Goal: Task Accomplishment & Management: Manage account settings

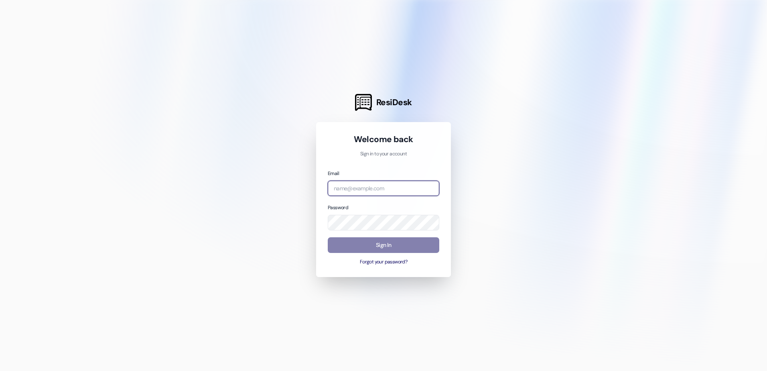
click at [393, 182] on input "email" at bounding box center [384, 189] width 112 height 16
type input "manager@urbanoaksaustin.com"
click at [392, 262] on button "Forgot your password?" at bounding box center [384, 261] width 112 height 7
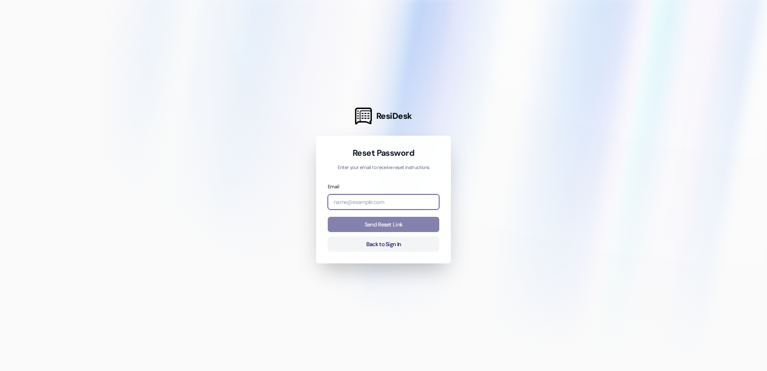
click at [397, 196] on input "email" at bounding box center [384, 202] width 112 height 16
type input "manager@urbanoaksaustin.com"
click at [402, 229] on button "Send Reset Link" at bounding box center [384, 225] width 112 height 16
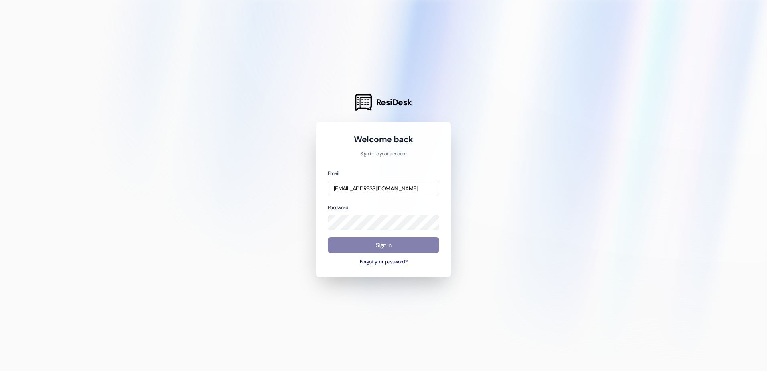
click at [401, 264] on button "Forgot your password?" at bounding box center [384, 261] width 112 height 7
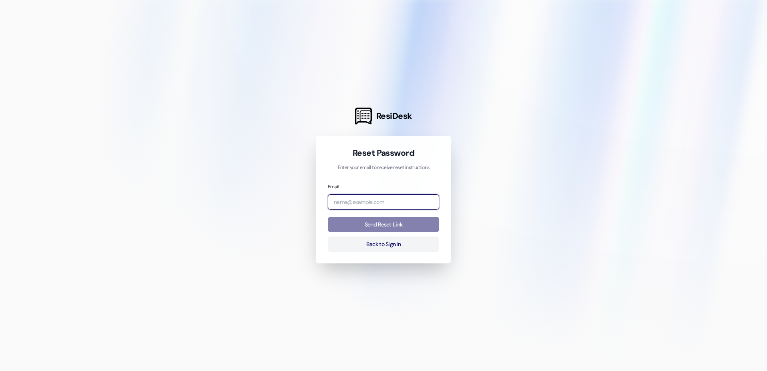
click at [399, 205] on input "email" at bounding box center [384, 202] width 112 height 16
type input "manager@urbanoaksaustin.com"
click at [411, 225] on button "Send Reset Link" at bounding box center [384, 225] width 112 height 16
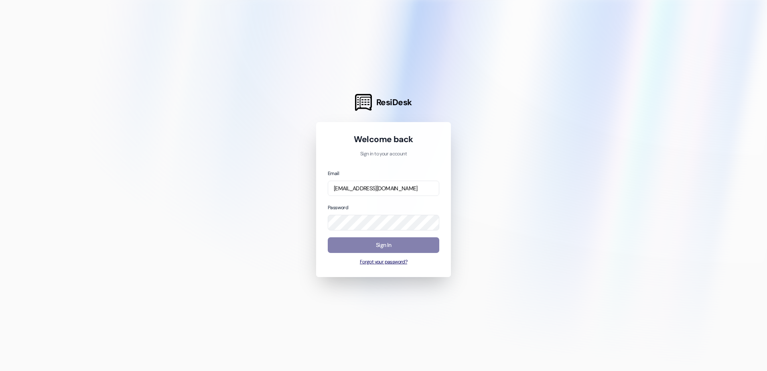
click at [375, 264] on button "Forgot your password?" at bounding box center [384, 261] width 112 height 7
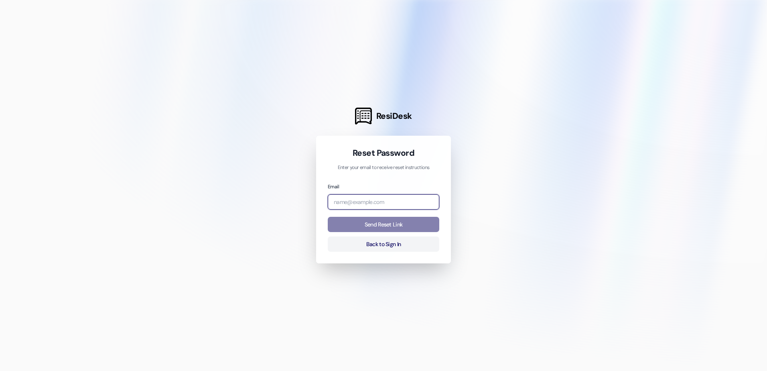
click at [390, 206] on input "email" at bounding box center [384, 202] width 112 height 16
click at [398, 202] on input "email" at bounding box center [384, 202] width 112 height 16
type input "manager@urbanoaksaustin.com"
click at [398, 229] on button "Send Reset Link" at bounding box center [384, 225] width 112 height 16
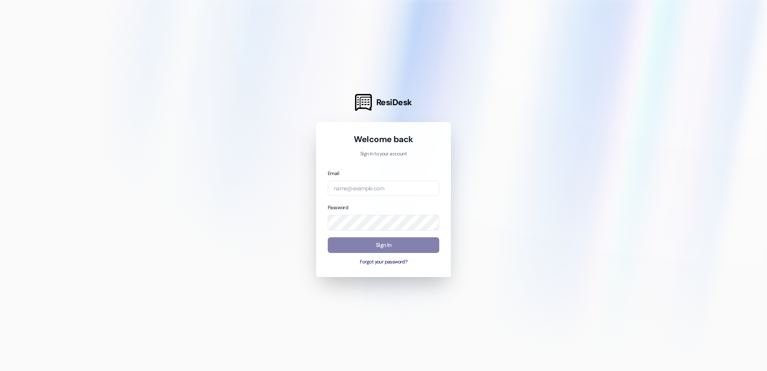
click at [376, 266] on div "Welcome back Sign in to your account Email Password Sign In Forgot your passwor…" at bounding box center [383, 199] width 135 height 155
click at [376, 264] on button "Forgot your password?" at bounding box center [384, 261] width 112 height 7
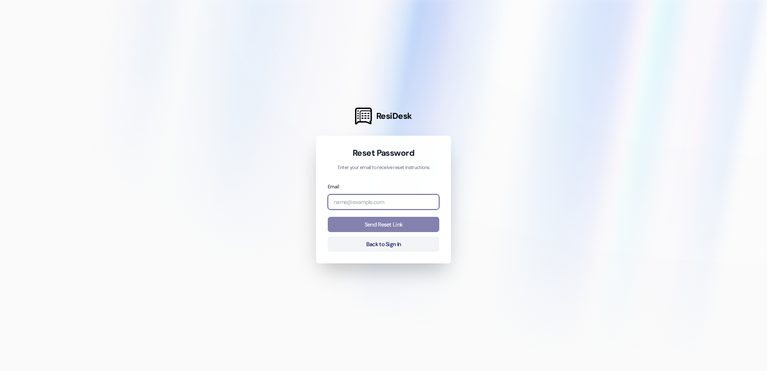
click at [383, 200] on input "email" at bounding box center [384, 202] width 112 height 16
type input "manager@urbanoaksaustin.com"
click at [375, 225] on button "Send Reset Link" at bounding box center [384, 225] width 112 height 16
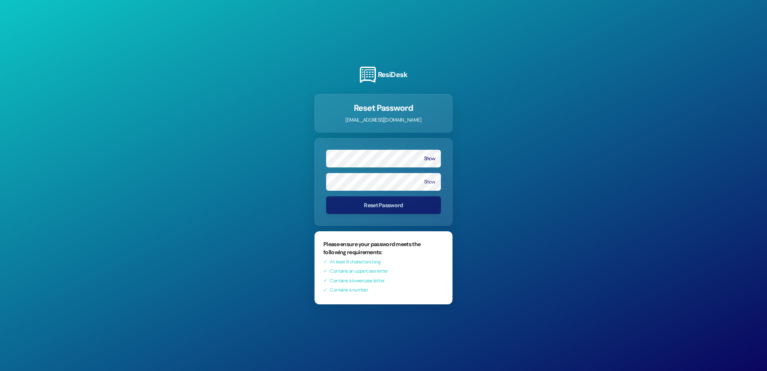
click at [433, 198] on form "Show Show Reset Password" at bounding box center [384, 181] width 138 height 87
click at [428, 157] on button "Show" at bounding box center [429, 159] width 11 height 6
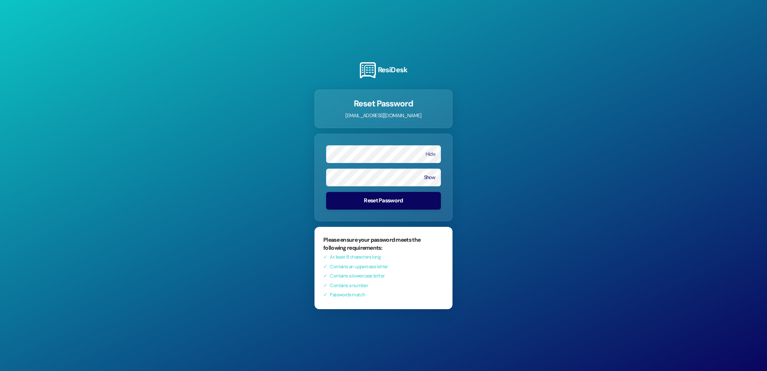
click at [424, 180] on button "Show" at bounding box center [429, 177] width 11 height 6
click at [407, 204] on button "Reset Password" at bounding box center [383, 200] width 115 height 18
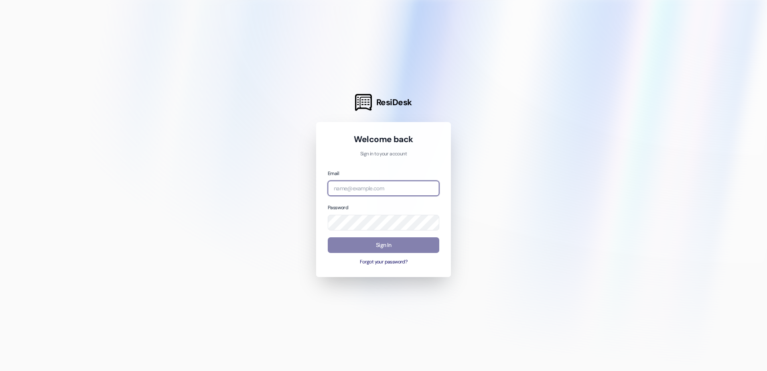
click at [399, 183] on input "email" at bounding box center [384, 189] width 112 height 16
click at [402, 188] on input "email" at bounding box center [384, 189] width 112 height 16
type input "manager@urbanoaksaustin.com"
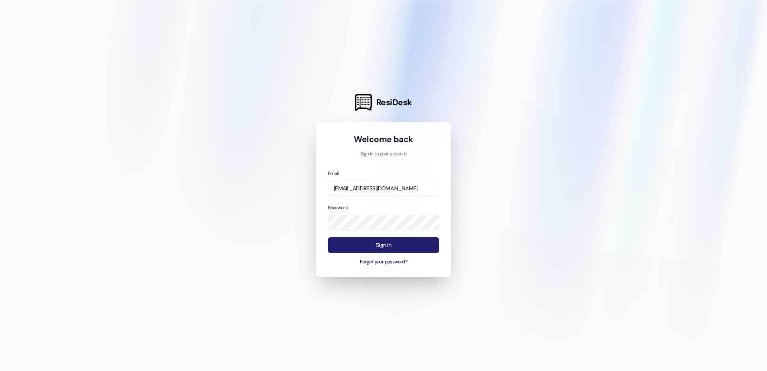
click at [370, 243] on button "Sign In" at bounding box center [384, 245] width 112 height 16
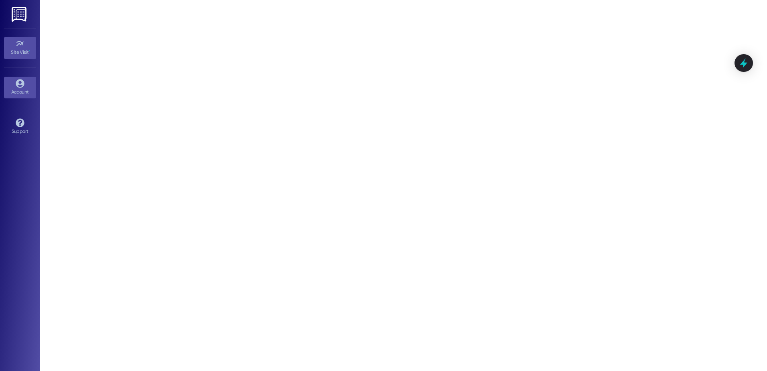
click at [18, 97] on link "Account" at bounding box center [20, 88] width 32 height 22
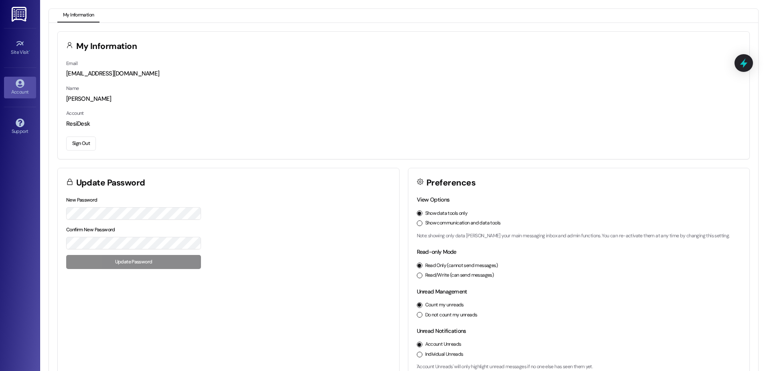
scroll to position [17, 0]
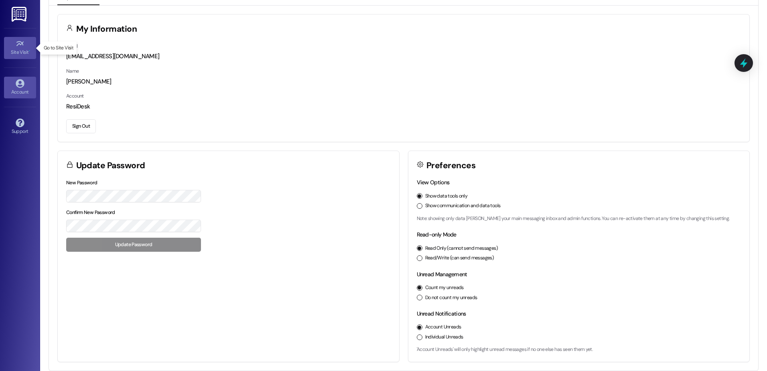
click at [22, 52] on div "Site Visit •" at bounding box center [20, 52] width 40 height 8
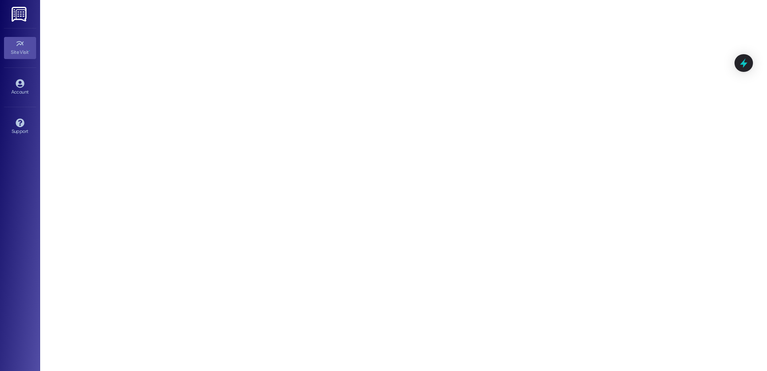
click at [24, 21] on img at bounding box center [20, 14] width 16 height 15
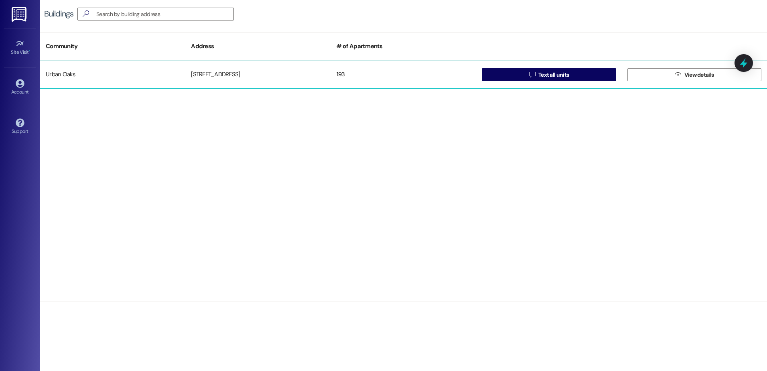
click at [65, 75] on div "Urban Oaks" at bounding box center [112, 75] width 145 height 16
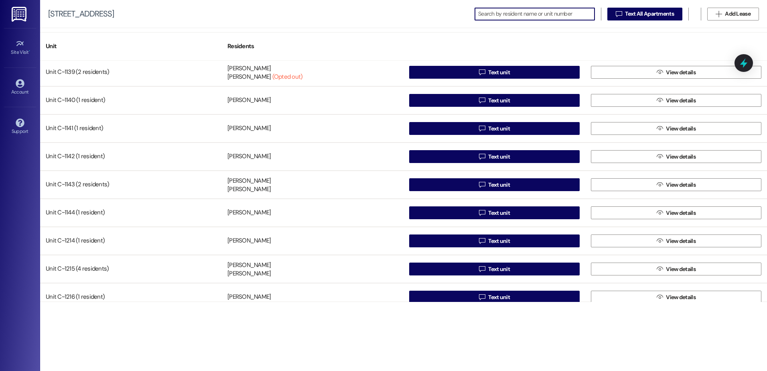
scroll to position [4415, 0]
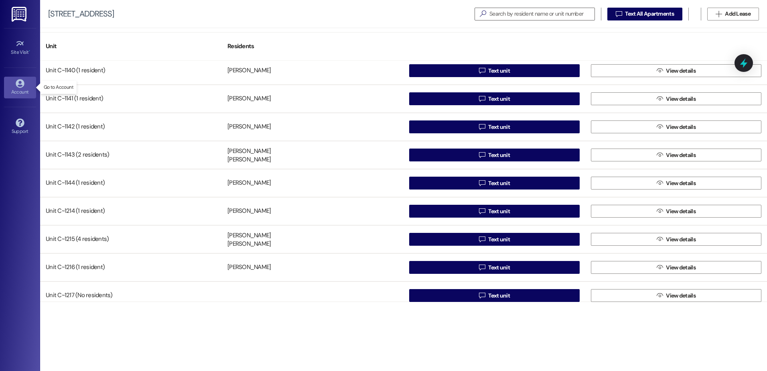
click at [20, 88] on div "Account" at bounding box center [20, 92] width 40 height 8
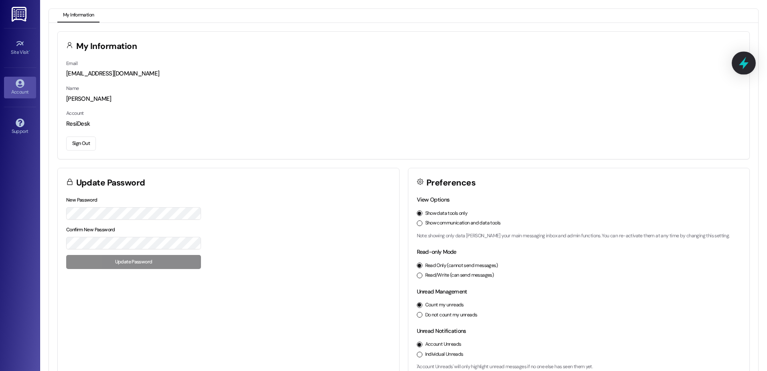
click at [744, 64] on icon at bounding box center [744, 63] width 10 height 12
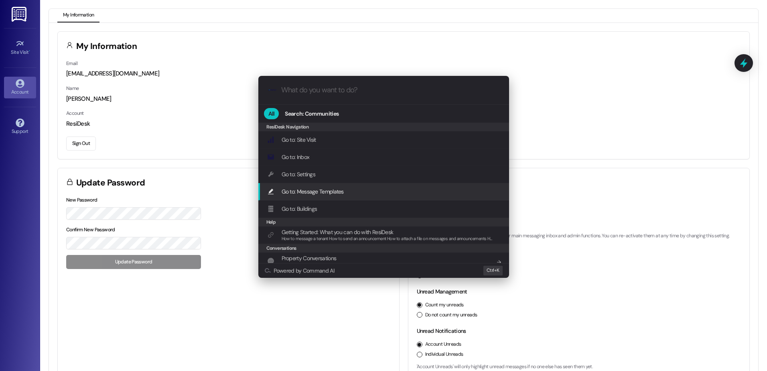
click at [372, 188] on div "Go to: Message Templates Add shortcut" at bounding box center [384, 191] width 235 height 9
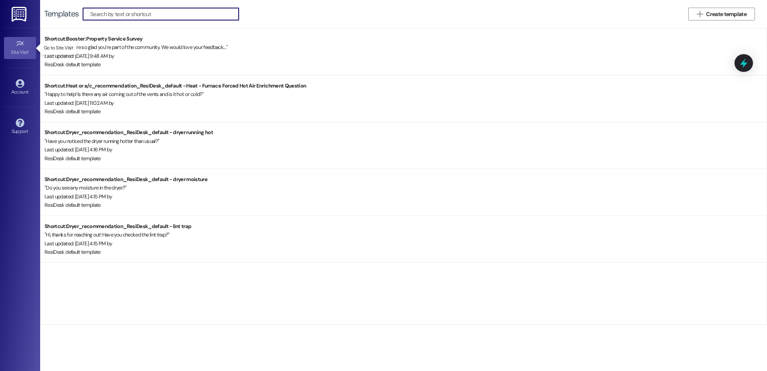
click at [26, 52] on div "Site Visit •" at bounding box center [20, 52] width 40 height 8
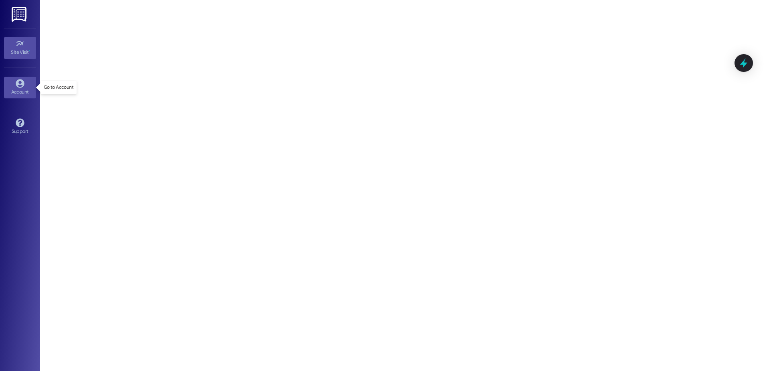
click at [29, 88] on div "Account" at bounding box center [20, 92] width 40 height 8
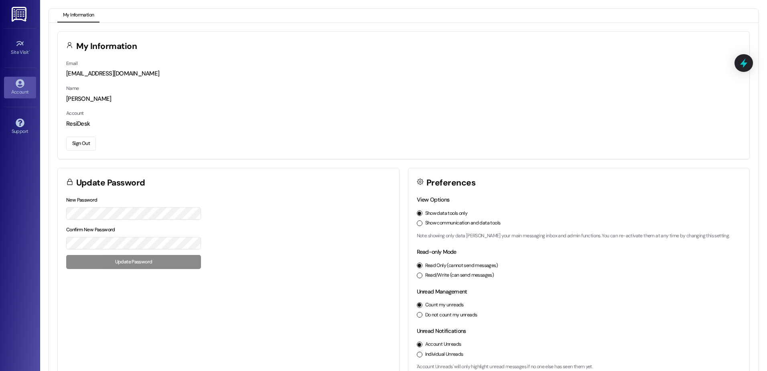
click at [87, 73] on div "manager@urbanoaksaustin.com" at bounding box center [403, 73] width 675 height 8
click at [18, 113] on div "Support Go to Support" at bounding box center [20, 126] width 32 height 39
click at [16, 121] on icon at bounding box center [20, 122] width 8 height 8
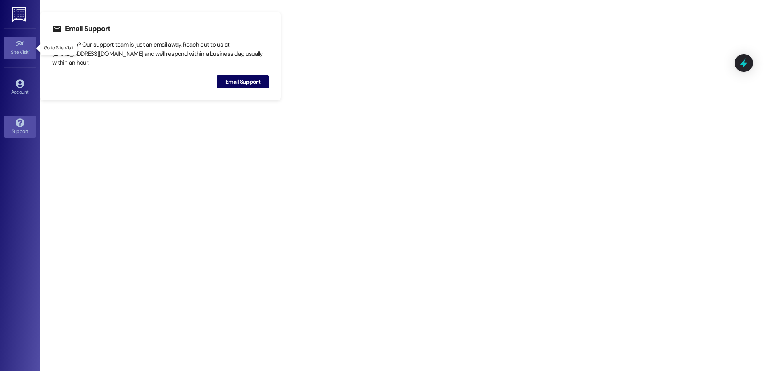
click at [19, 37] on link "Site Visit •" at bounding box center [20, 48] width 32 height 22
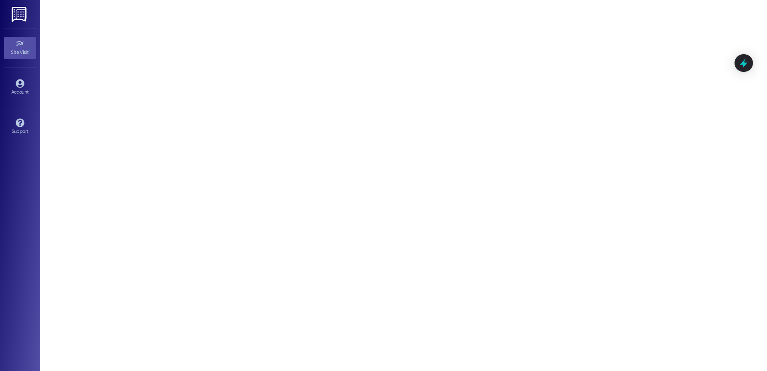
click at [25, 19] on img at bounding box center [20, 14] width 16 height 15
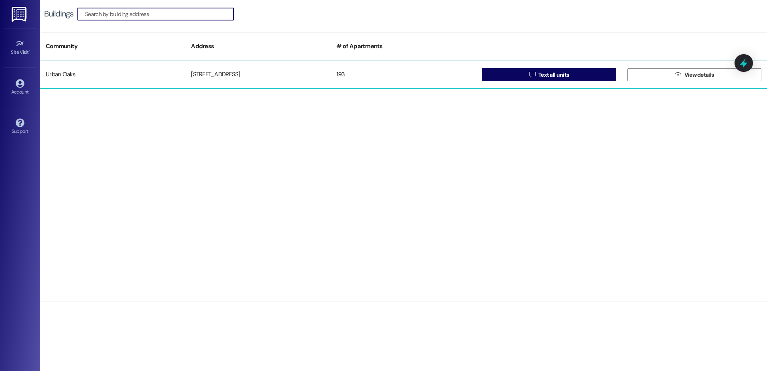
click at [68, 75] on div "Urban Oaks" at bounding box center [112, 75] width 145 height 16
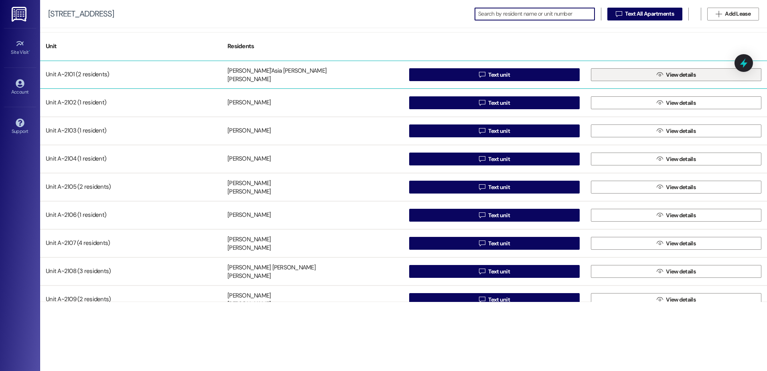
click at [711, 76] on button " View details" at bounding box center [676, 74] width 171 height 13
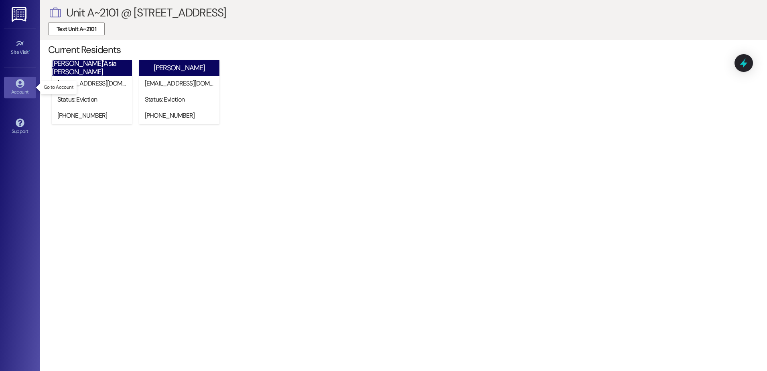
click at [16, 85] on icon at bounding box center [20, 83] width 8 height 8
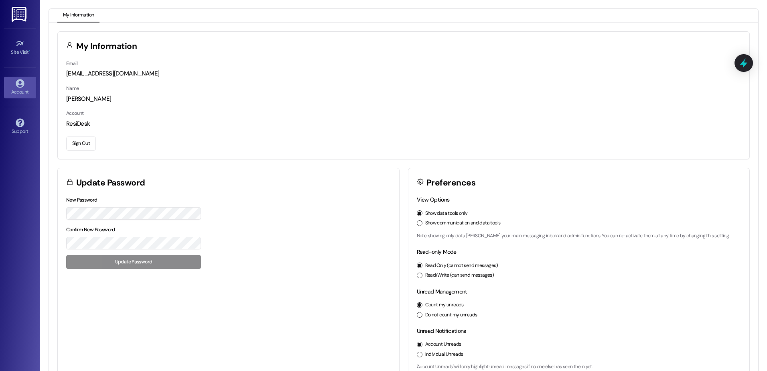
click at [16, 20] on img at bounding box center [20, 14] width 16 height 15
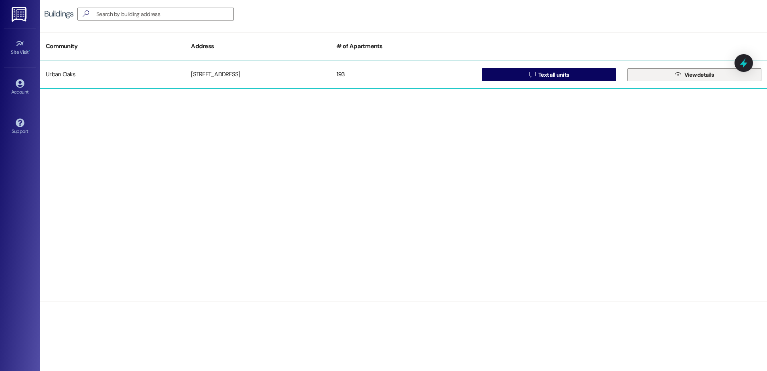
click at [724, 77] on button " View details" at bounding box center [695, 74] width 134 height 13
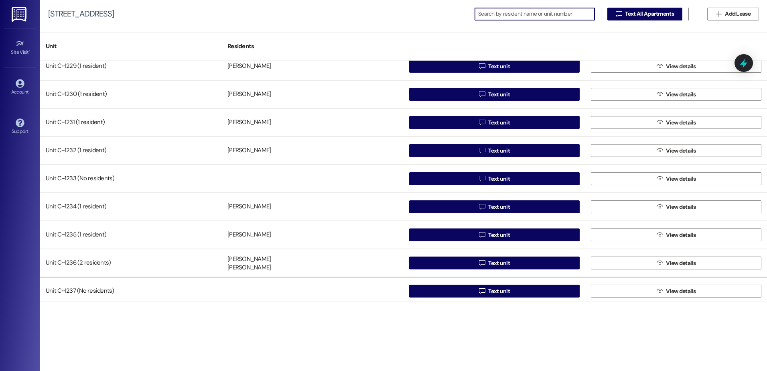
scroll to position [4977, 0]
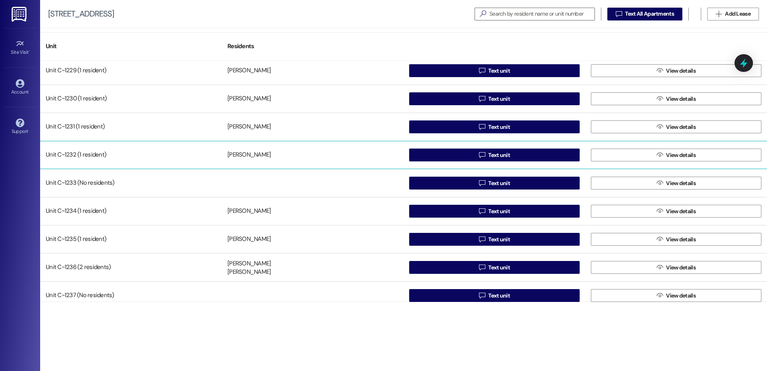
click at [271, 153] on div "Christopher Braxton" at bounding box center [249, 155] width 43 height 8
click at [735, 158] on button " View details" at bounding box center [676, 154] width 171 height 13
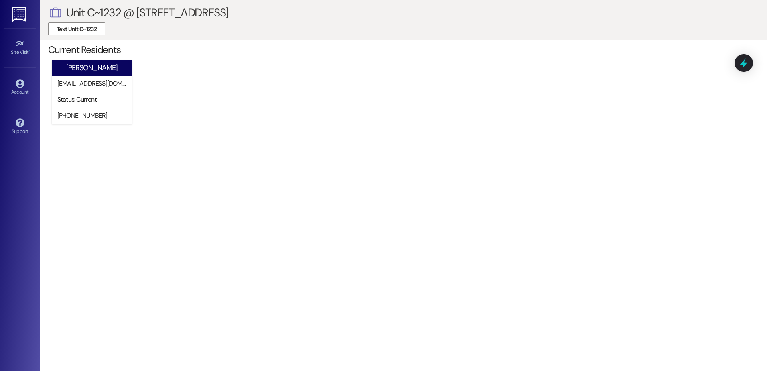
click at [19, 22] on link at bounding box center [20, 14] width 26 height 28
